Goal: Task Accomplishment & Management: Manage account settings

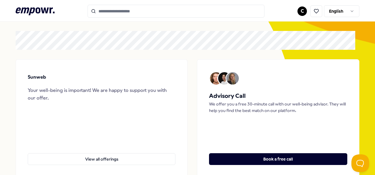
scroll to position [11, 0]
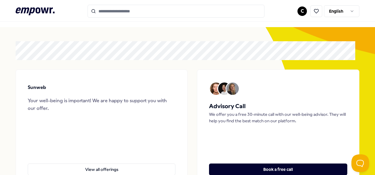
click at [300, 11] on html ".empowr-logo_svg__cls-1{fill:#03032f} C English All categories Self-care librar…" at bounding box center [187, 87] width 375 height 175
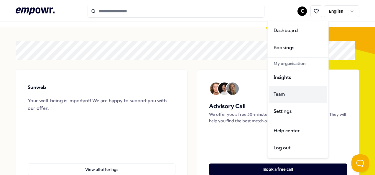
click at [287, 96] on div "Team" at bounding box center [298, 94] width 58 height 17
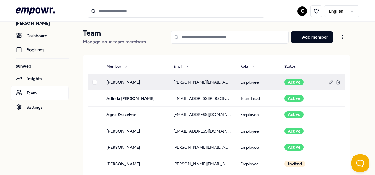
scroll to position [19, 0]
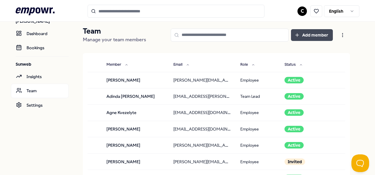
click at [310, 31] on button "Add member" at bounding box center [312, 35] width 42 height 12
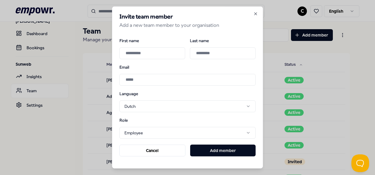
click at [166, 51] on input "First name" at bounding box center [153, 53] width 66 height 12
type input "*********"
type input "********"
click at [138, 77] on input "Email" at bounding box center [188, 80] width 136 height 12
type input "**********"
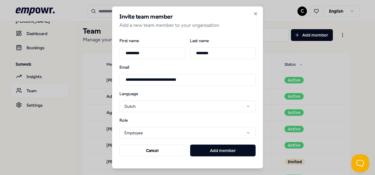
click at [212, 134] on body ".empowr-logo_svg__cls-1{fill:#03032f} C English [PERSON_NAME] Font Dashboard Bo…" at bounding box center [187, 87] width 375 height 175
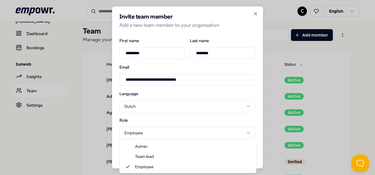
select select "*********"
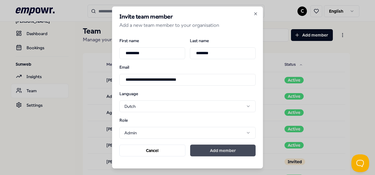
click at [233, 149] on button "Add member" at bounding box center [223, 151] width 66 height 12
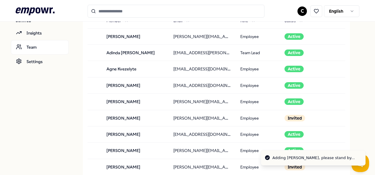
scroll to position [0, 0]
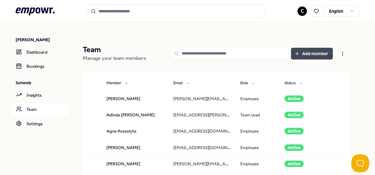
click at [314, 56] on button "Add member" at bounding box center [312, 54] width 42 height 12
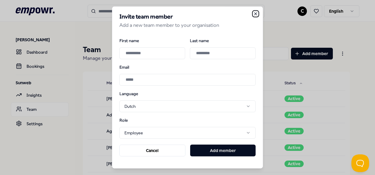
click at [256, 13] on icon "button" at bounding box center [256, 14] width 5 height 5
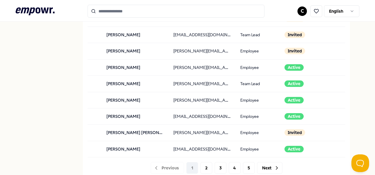
scroll to position [588, 0]
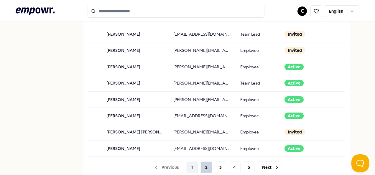
click at [206, 164] on button "2" at bounding box center [207, 168] width 12 height 12
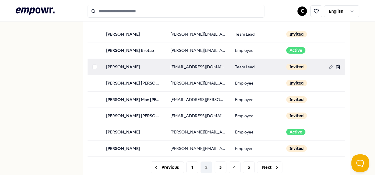
click at [336, 65] on icon at bounding box center [338, 67] width 5 height 5
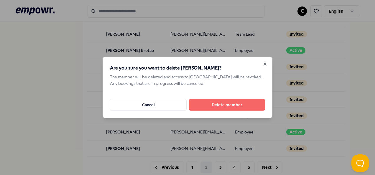
click at [232, 104] on button "Delete member" at bounding box center [227, 105] width 76 height 12
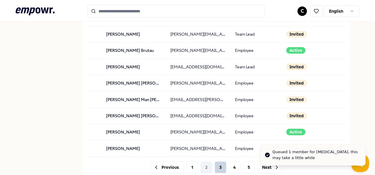
click at [215, 164] on button "3" at bounding box center [221, 168] width 12 height 12
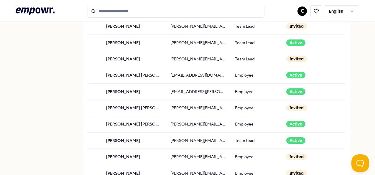
scroll to position [264, 0]
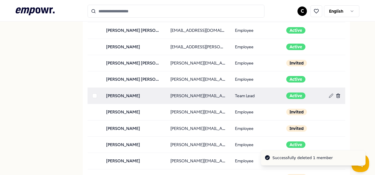
click at [337, 96] on icon at bounding box center [338, 96] width 3 height 3
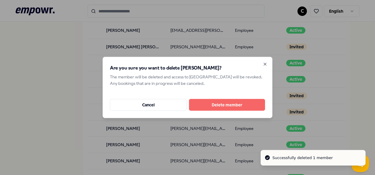
click at [249, 102] on button "Delete member" at bounding box center [227, 105] width 76 height 12
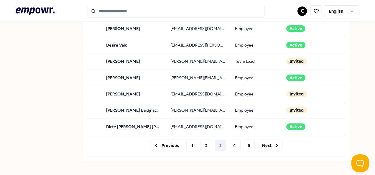
scroll to position [610, 0]
